Goal: Find specific page/section: Find specific page/section

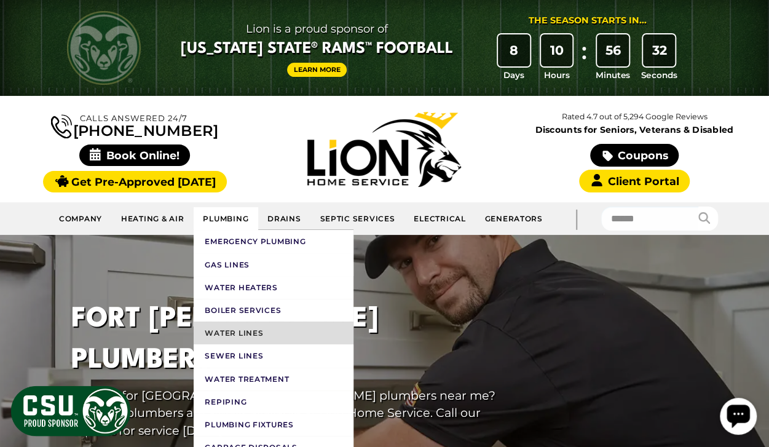
click at [227, 328] on link "Water Lines" at bounding box center [274, 333] width 160 height 23
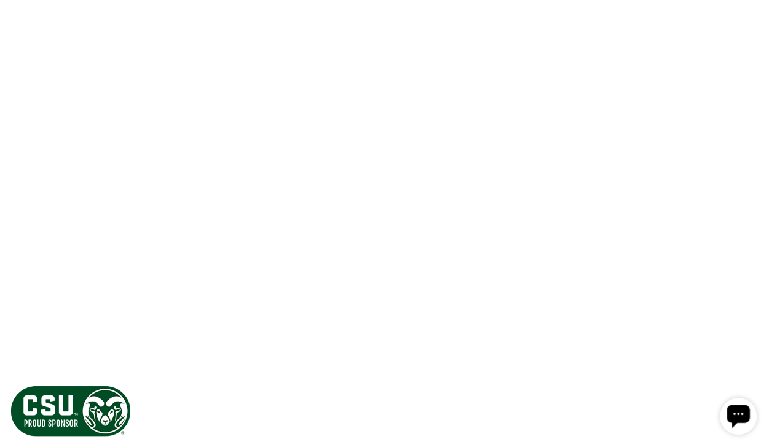
scroll to position [1968, 0]
click at [755, 282] on icon at bounding box center [755, 282] width 0 height 0
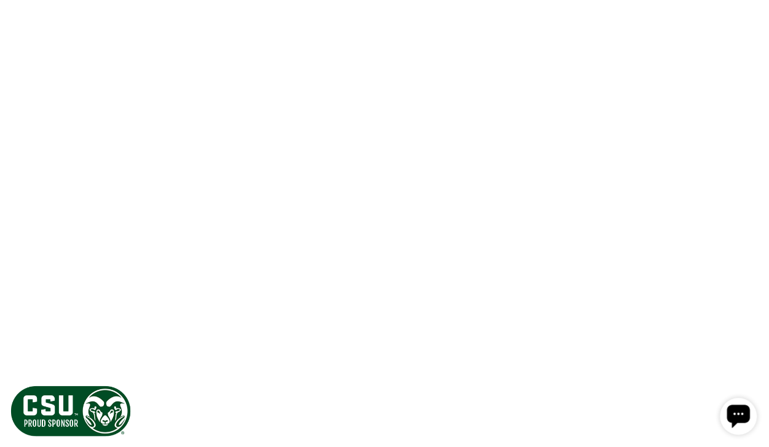
click at [755, 282] on icon at bounding box center [755, 282] width 0 height 0
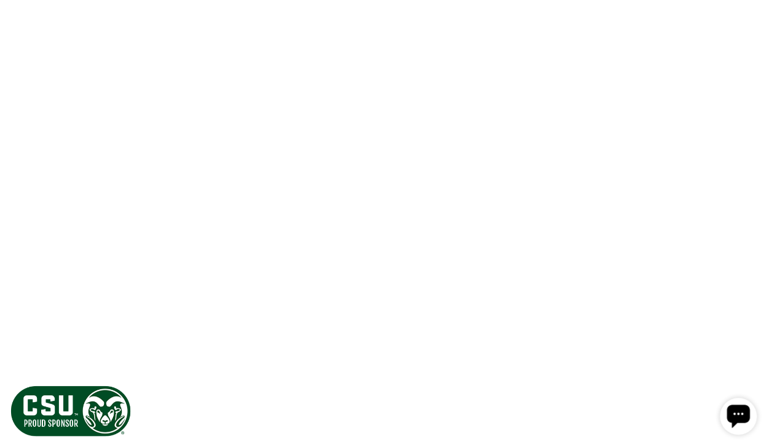
click at [755, 282] on icon at bounding box center [755, 282] width 0 height 0
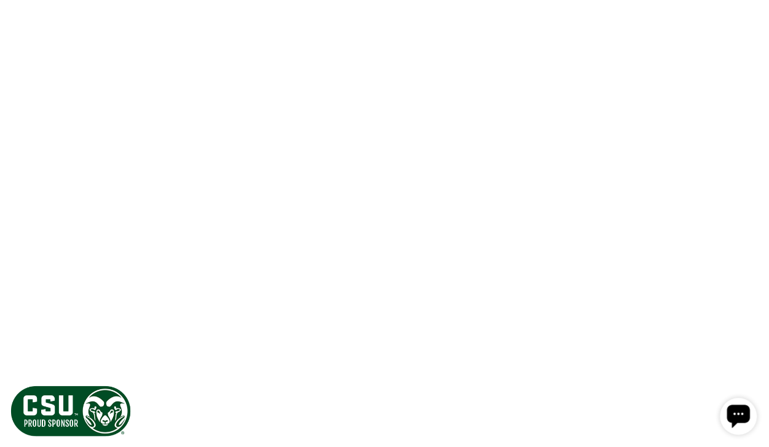
click at [755, 282] on icon at bounding box center [755, 282] width 0 height 0
click at [758, 272] on button at bounding box center [755, 282] width 20 height 20
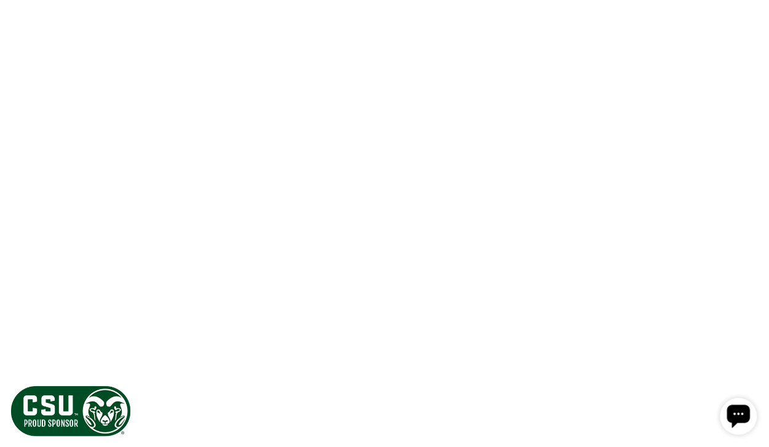
click at [755, 282] on icon at bounding box center [755, 282] width 0 height 0
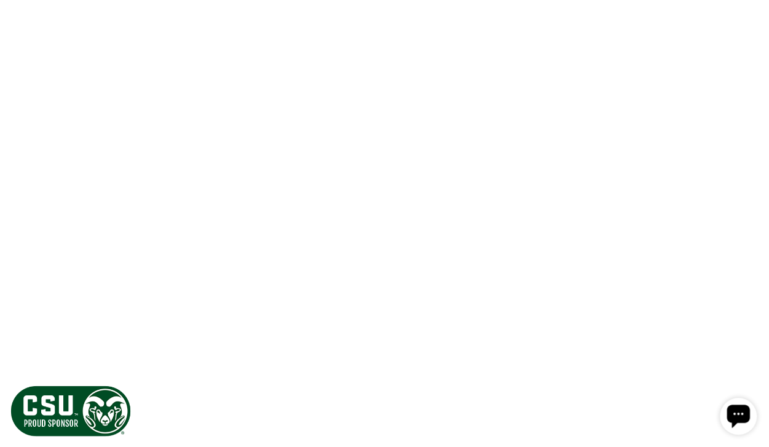
click at [755, 282] on icon at bounding box center [755, 282] width 0 height 0
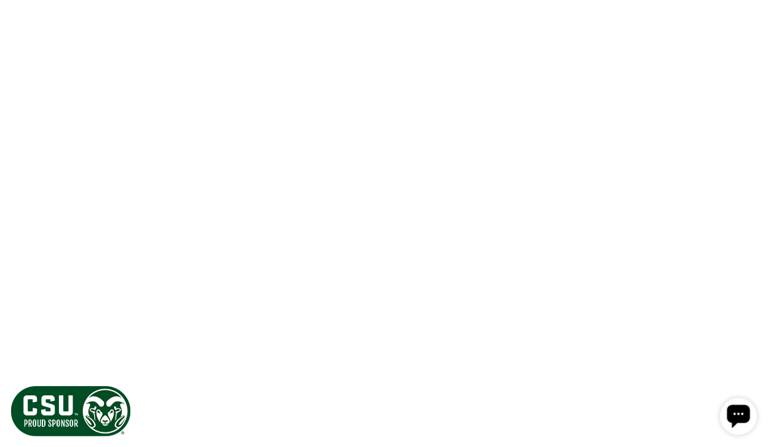
click at [755, 282] on icon at bounding box center [755, 282] width 0 height 0
click at [749, 272] on button at bounding box center [755, 282] width 20 height 20
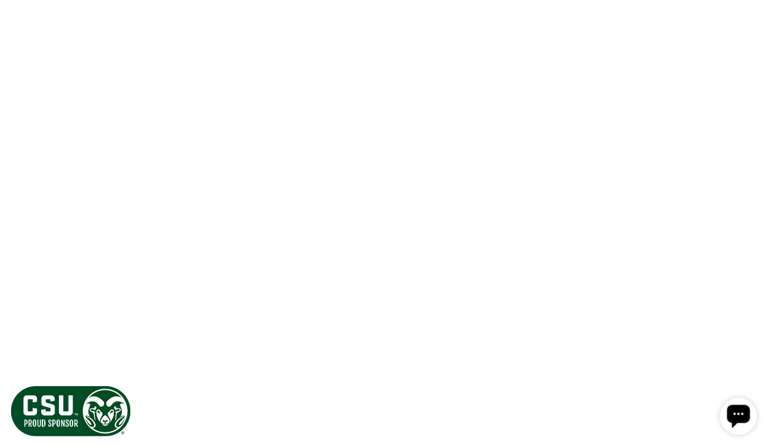
click at [744, 259] on div "[PERSON_NAME]" at bounding box center [643, 271] width 235 height 25
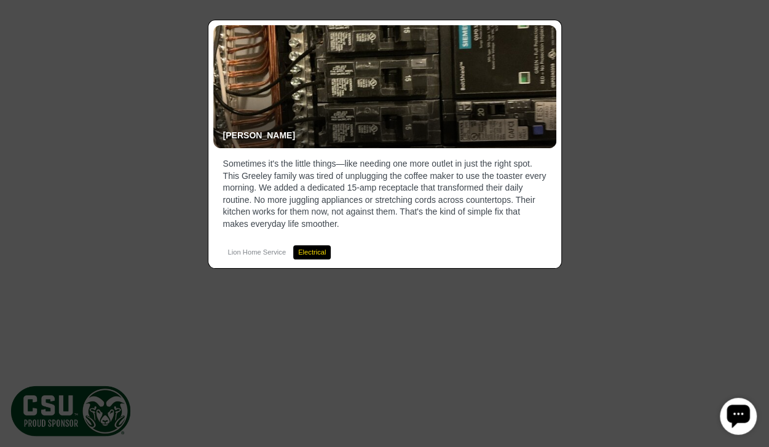
click at [754, 15] on icon at bounding box center [754, 15] width 0 height 0
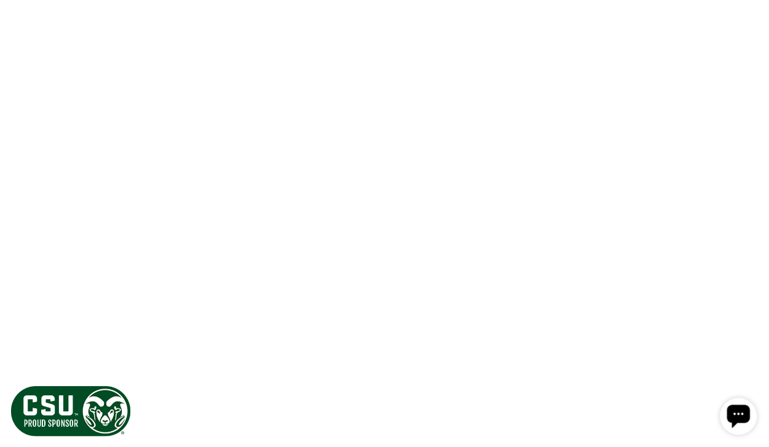
click at [755, 282] on icon at bounding box center [755, 282] width 0 height 0
click at [11, 272] on button at bounding box center [15, 282] width 20 height 20
click at [15, 282] on icon at bounding box center [15, 282] width 0 height 0
click at [755, 282] on icon at bounding box center [755, 282] width 0 height 0
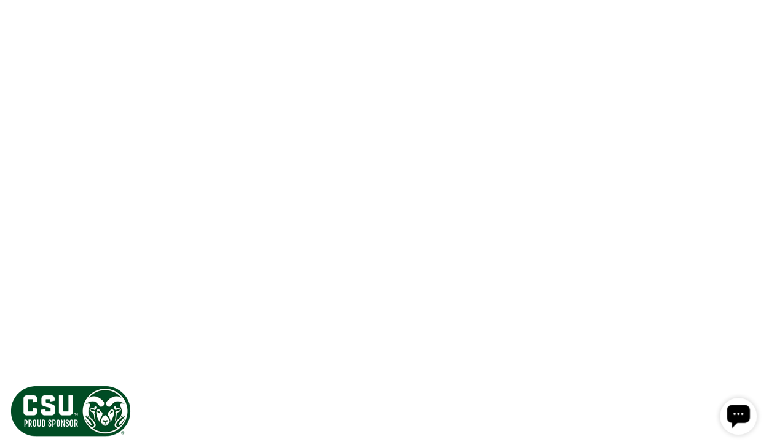
click at [755, 282] on icon at bounding box center [755, 282] width 0 height 0
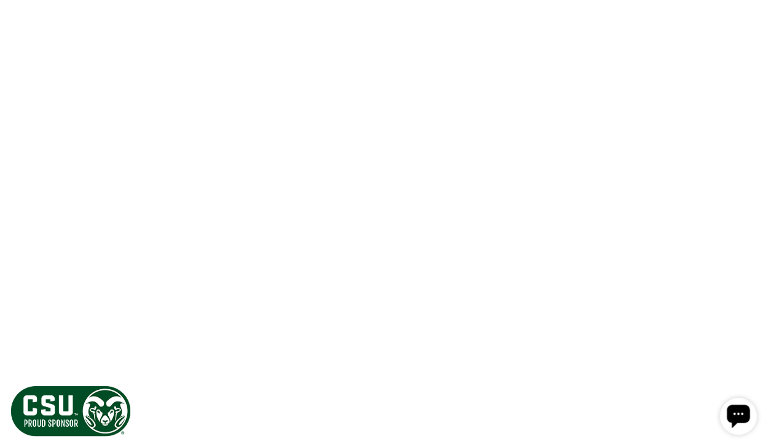
click at [755, 282] on icon at bounding box center [755, 282] width 0 height 0
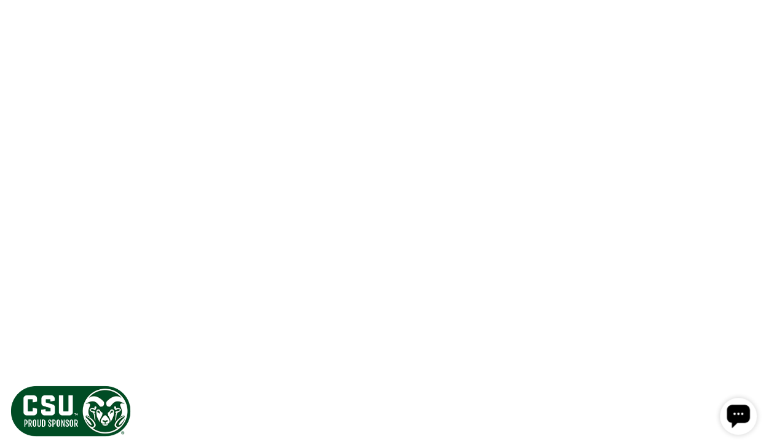
click at [755, 282] on icon at bounding box center [755, 282] width 0 height 0
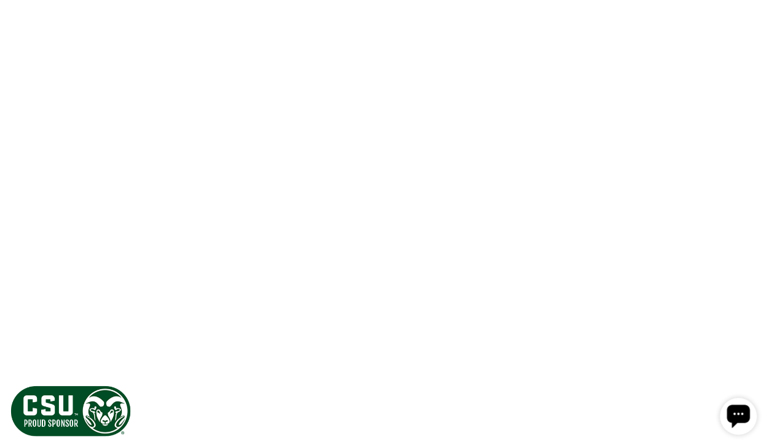
click at [755, 282] on icon at bounding box center [755, 282] width 0 height 0
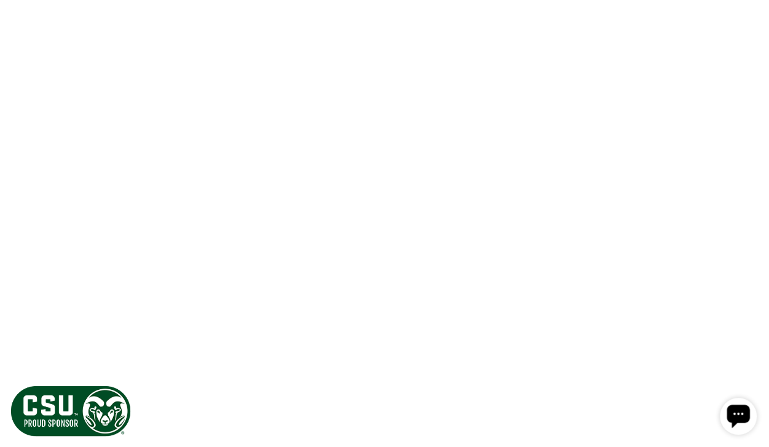
click at [755, 282] on icon at bounding box center [755, 282] width 0 height 0
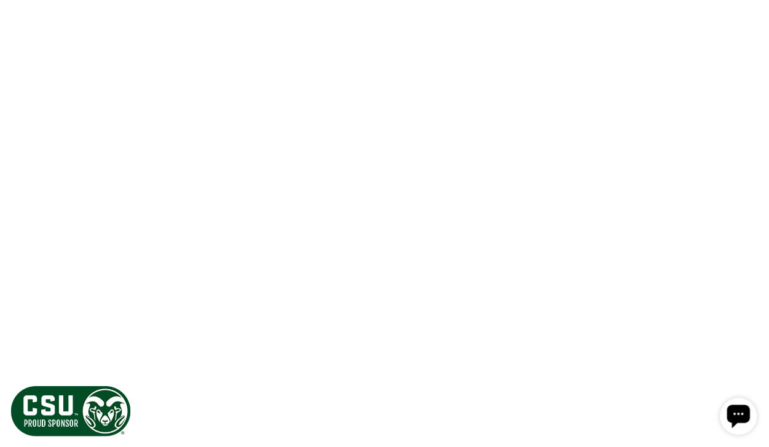
click at [755, 272] on button at bounding box center [755, 282] width 20 height 20
click at [753, 272] on button at bounding box center [755, 282] width 20 height 20
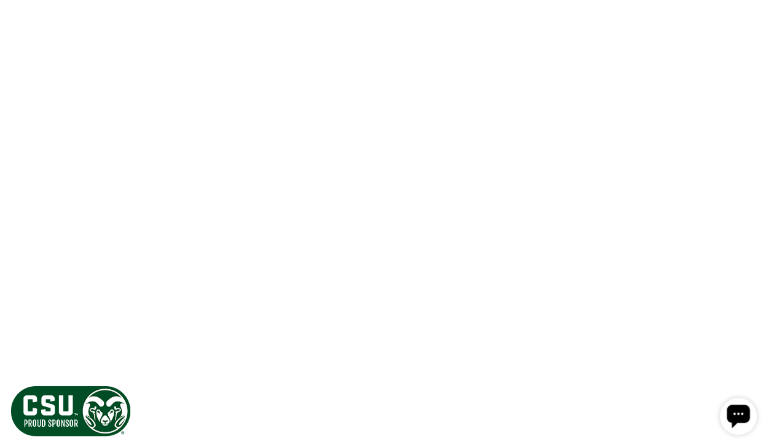
click at [753, 272] on button at bounding box center [755, 282] width 20 height 20
click at [755, 282] on icon at bounding box center [755, 282] width 0 height 0
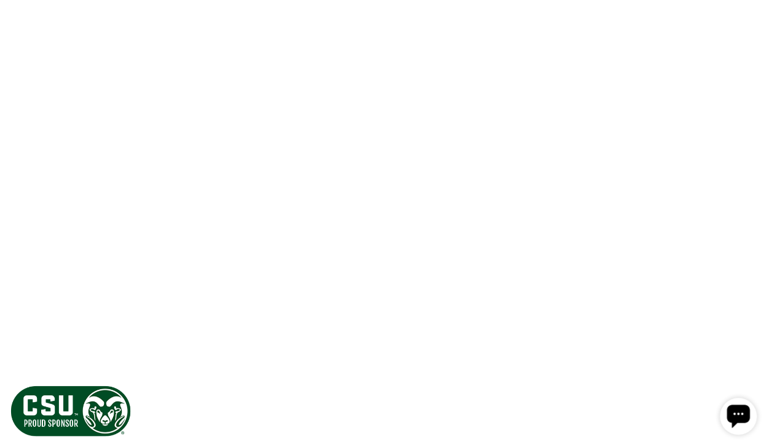
click at [755, 282] on icon at bounding box center [755, 282] width 0 height 0
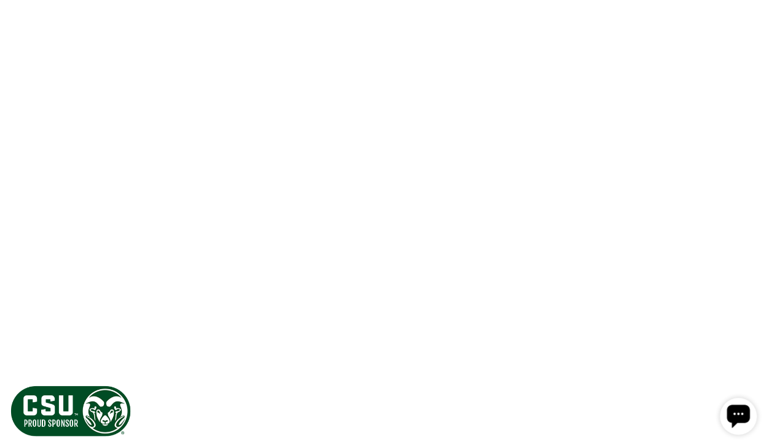
click at [755, 282] on icon at bounding box center [755, 282] width 0 height 0
